Goal: Task Accomplishment & Management: Manage account settings

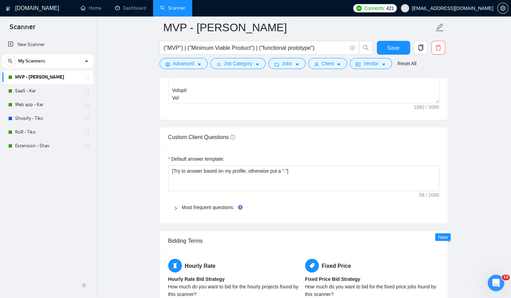
scroll to position [960, 0]
click at [37, 78] on link "MVP - [PERSON_NAME]" at bounding box center [47, 77] width 65 height 14
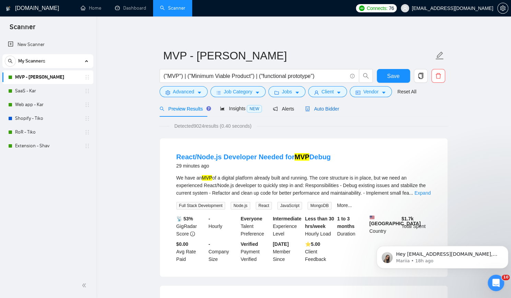
click at [331, 107] on span "Auto Bidder" at bounding box center [322, 108] width 34 height 5
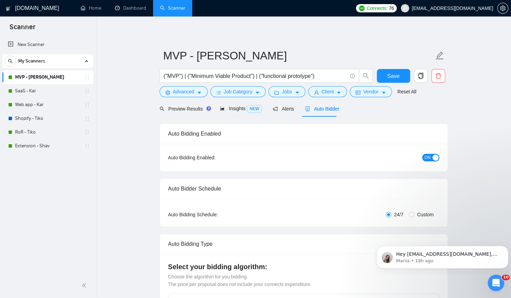
checkbox input "true"
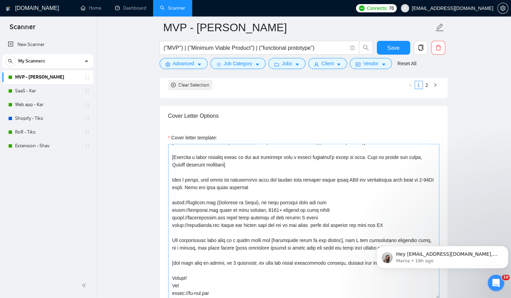
scroll to position [789, 0]
